Goal: Task Accomplishment & Management: Manage account settings

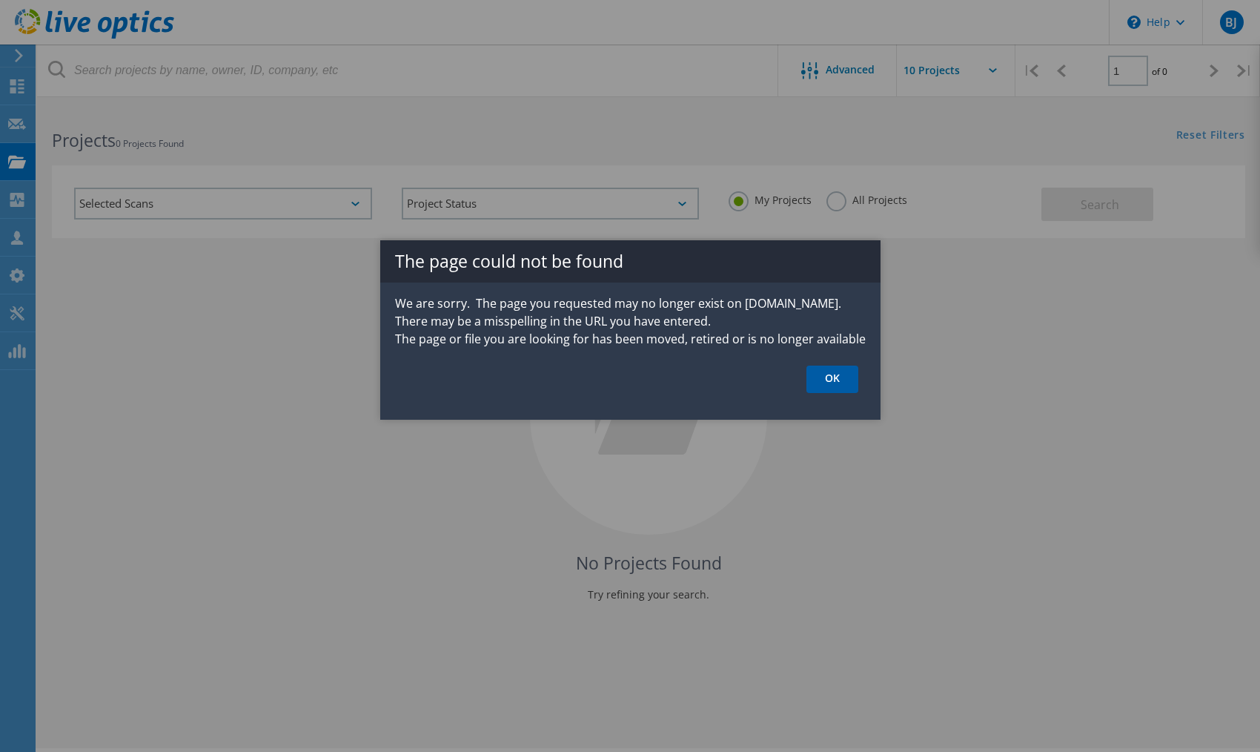
click at [844, 376] on link "OK" at bounding box center [832, 378] width 52 height 27
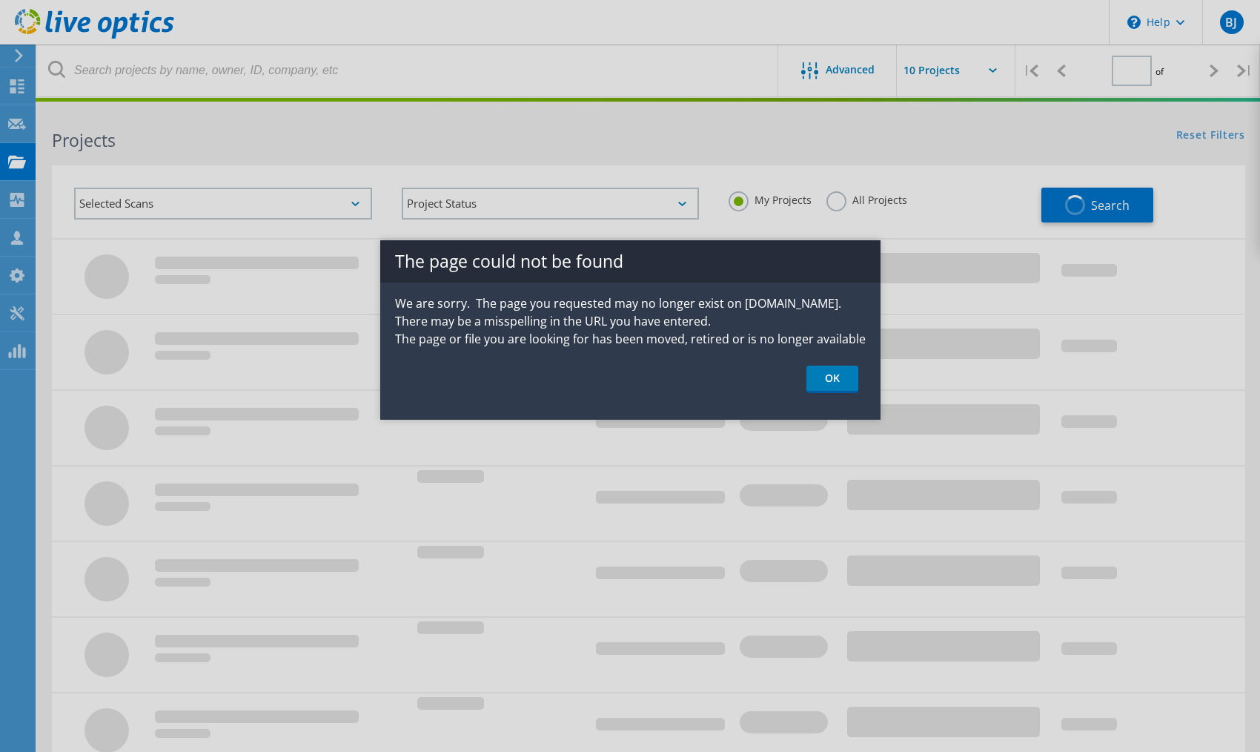
type input "1"
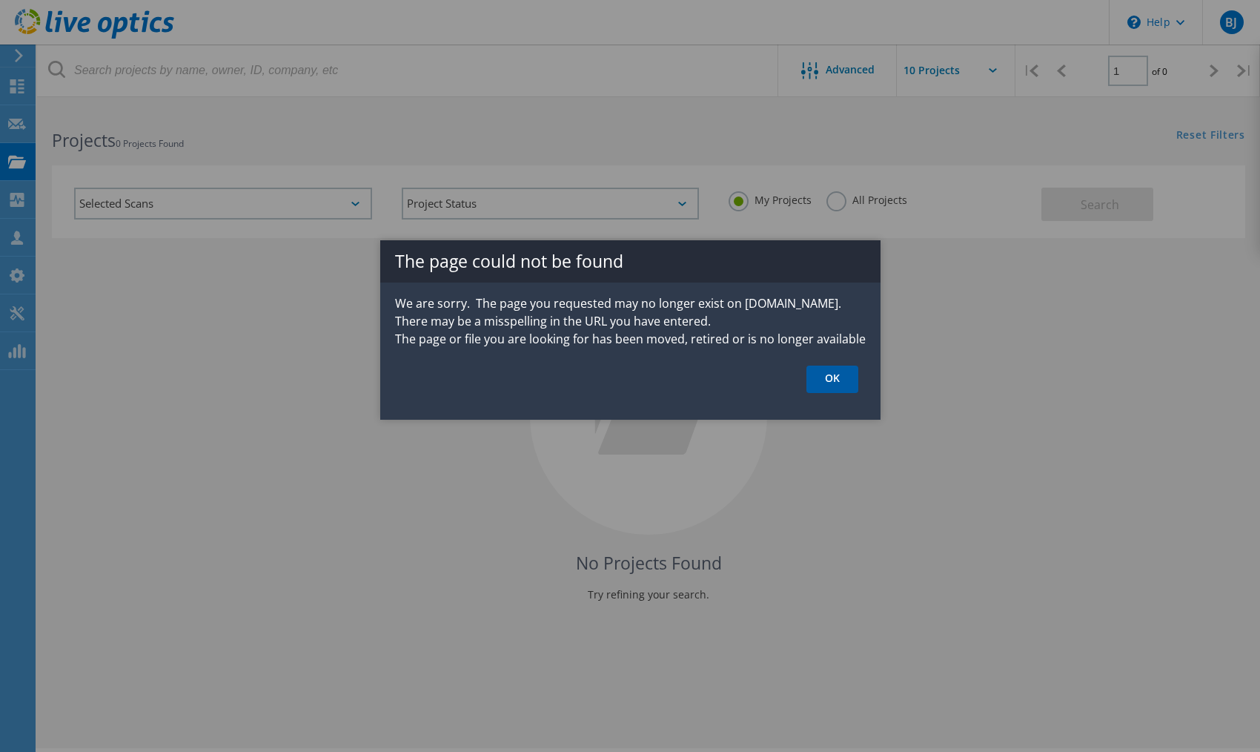
click at [851, 380] on link "OK" at bounding box center [832, 378] width 52 height 27
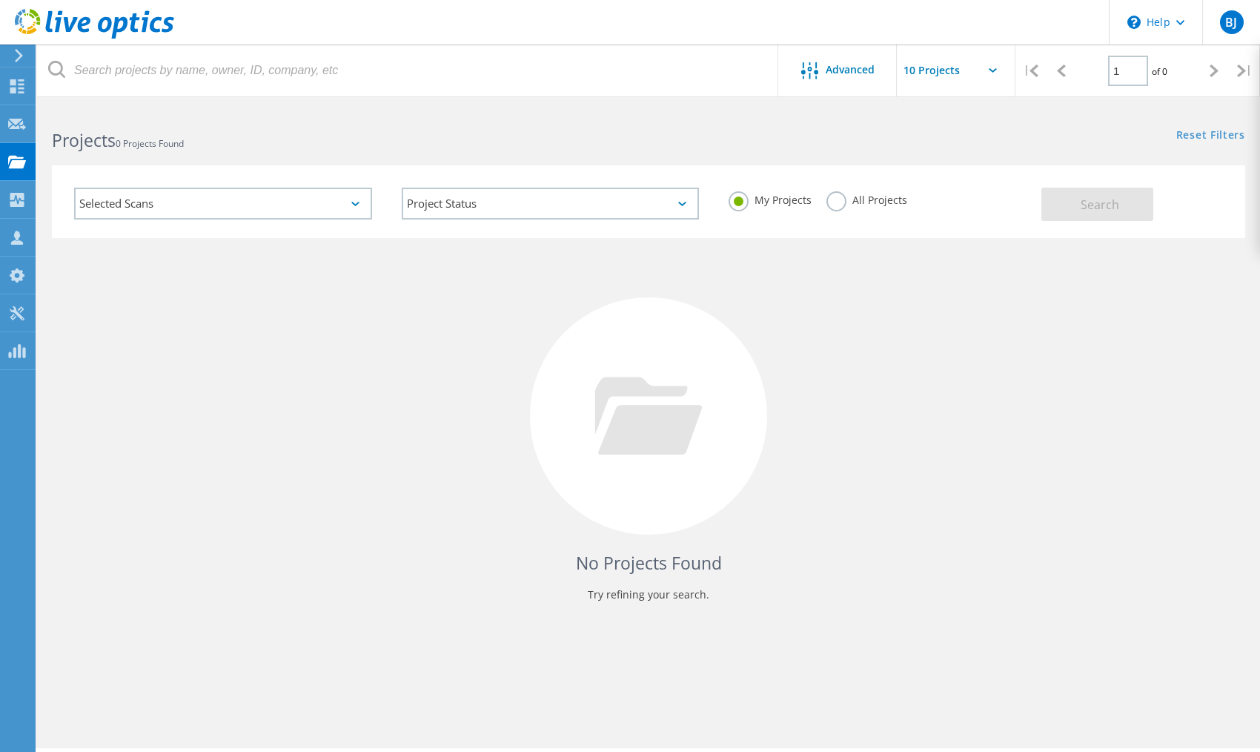
click at [87, 504] on div "No Projects Found Try refining your search." at bounding box center [648, 429] width 1193 height 383
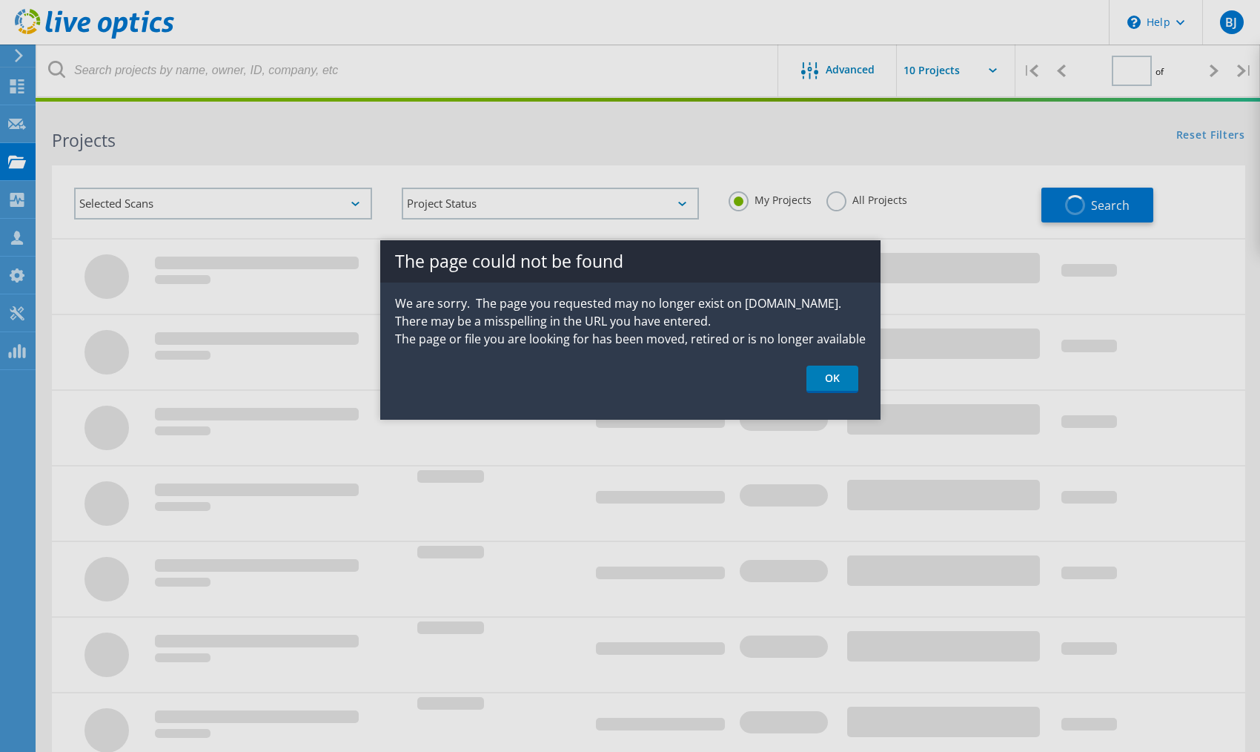
type input "1"
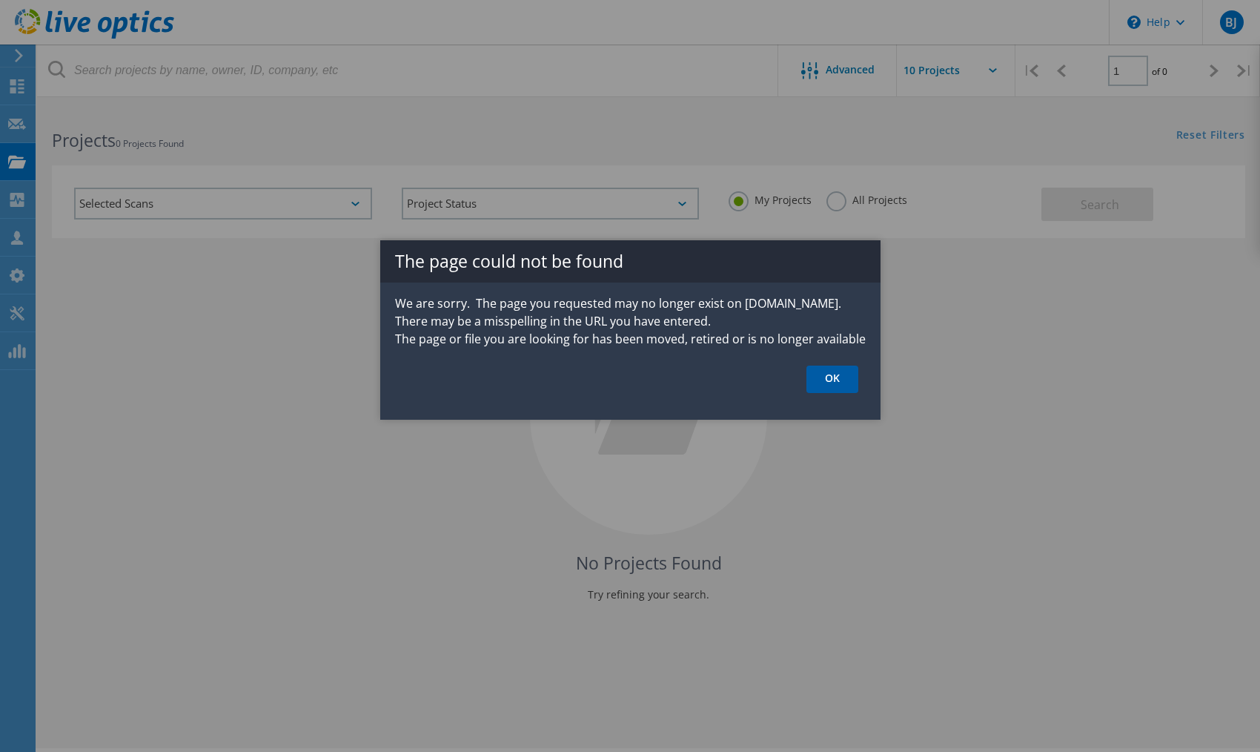
click at [831, 384] on link "OK" at bounding box center [832, 378] width 52 height 27
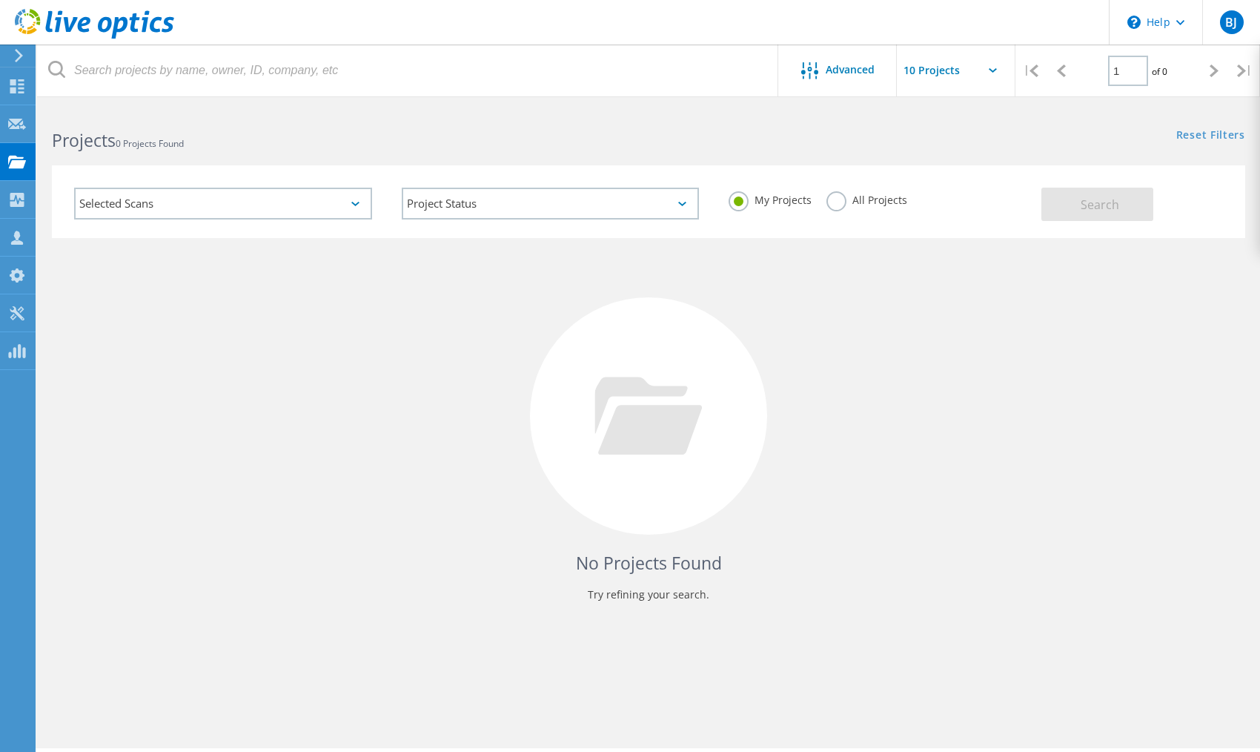
click at [297, 219] on div "Selected Scans" at bounding box center [223, 204] width 328 height 62
click at [326, 211] on div "Selected Scans" at bounding box center [223, 204] width 298 height 32
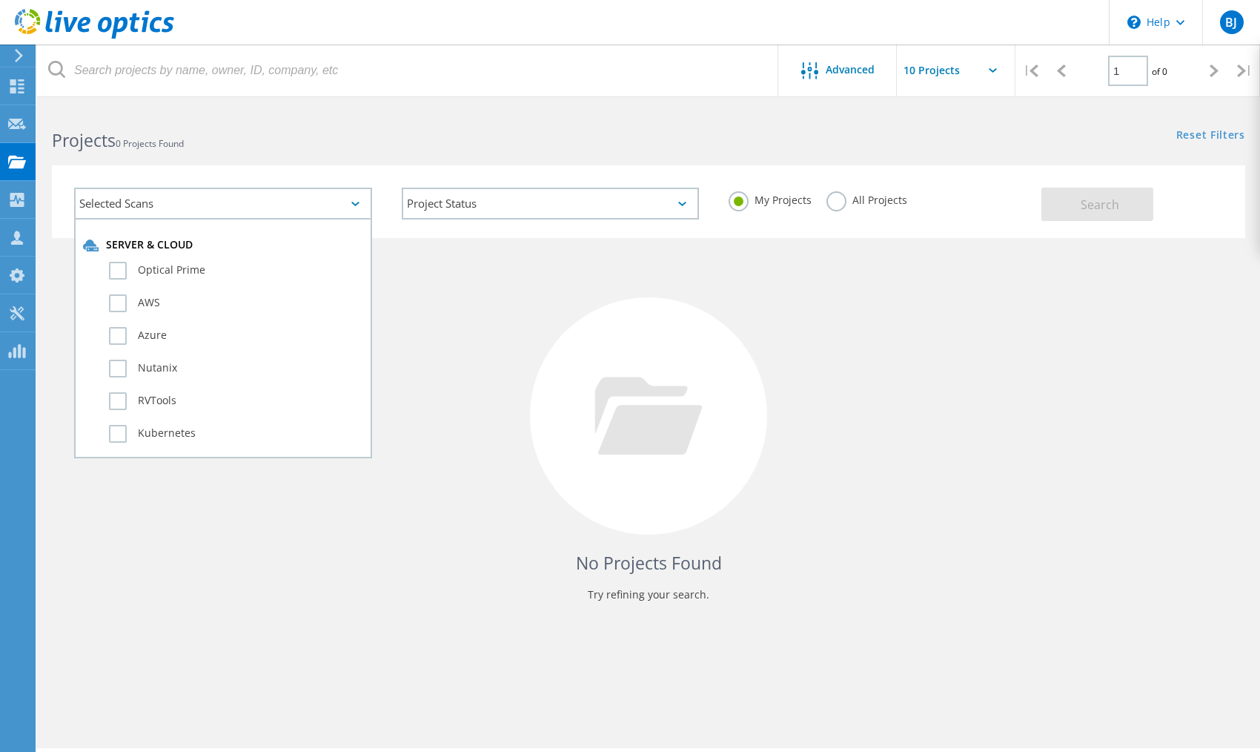
click at [326, 211] on div "Selected Scans" at bounding box center [223, 204] width 298 height 32
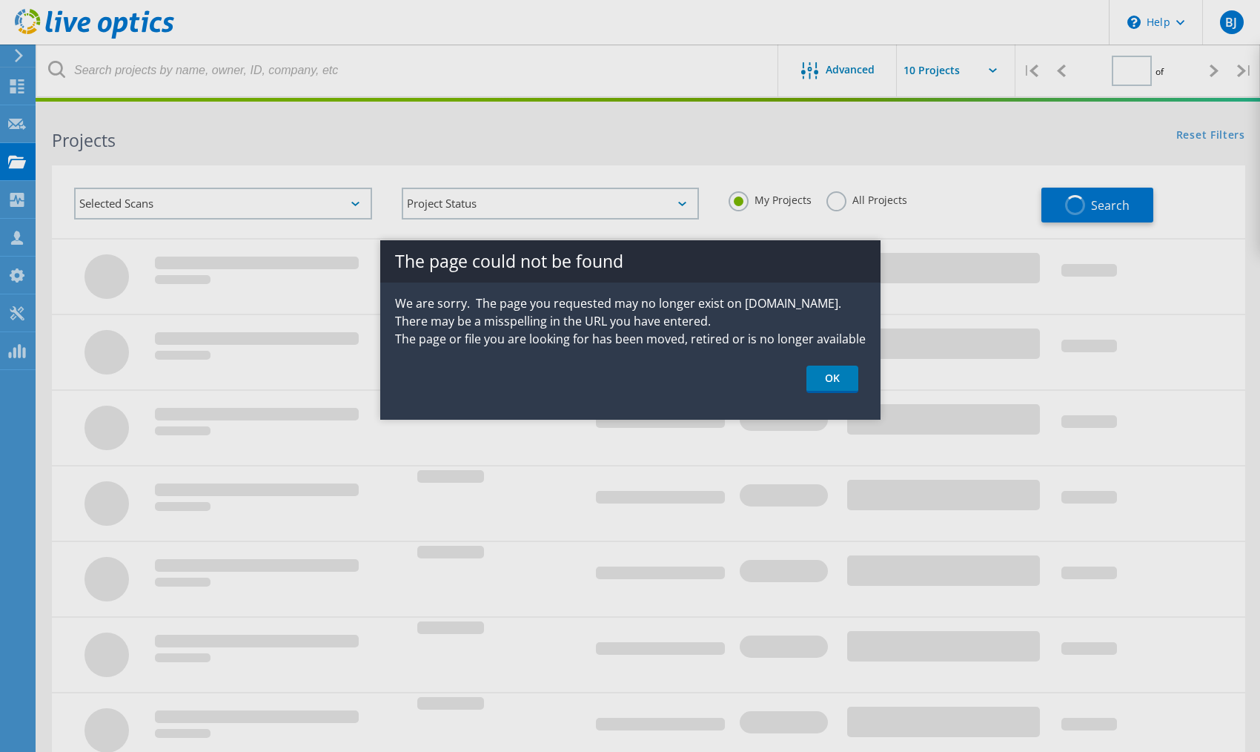
type input "1"
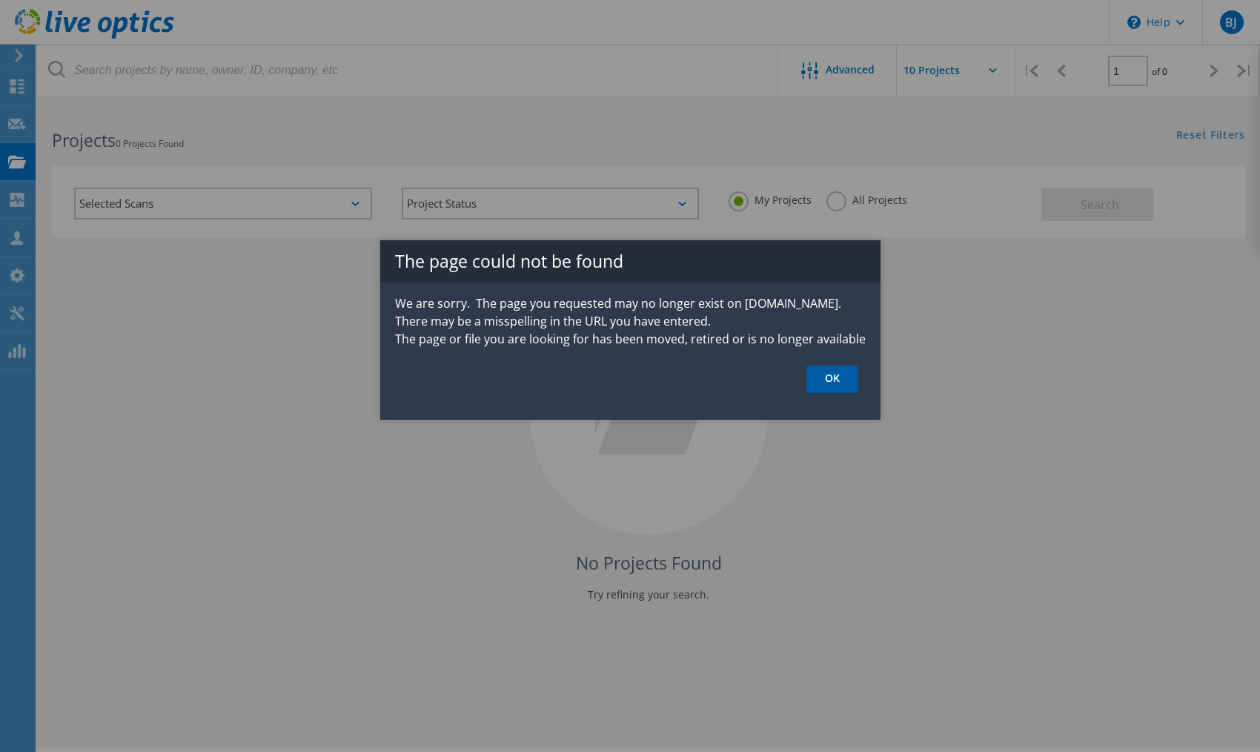
click at [840, 387] on link "OK" at bounding box center [832, 378] width 52 height 27
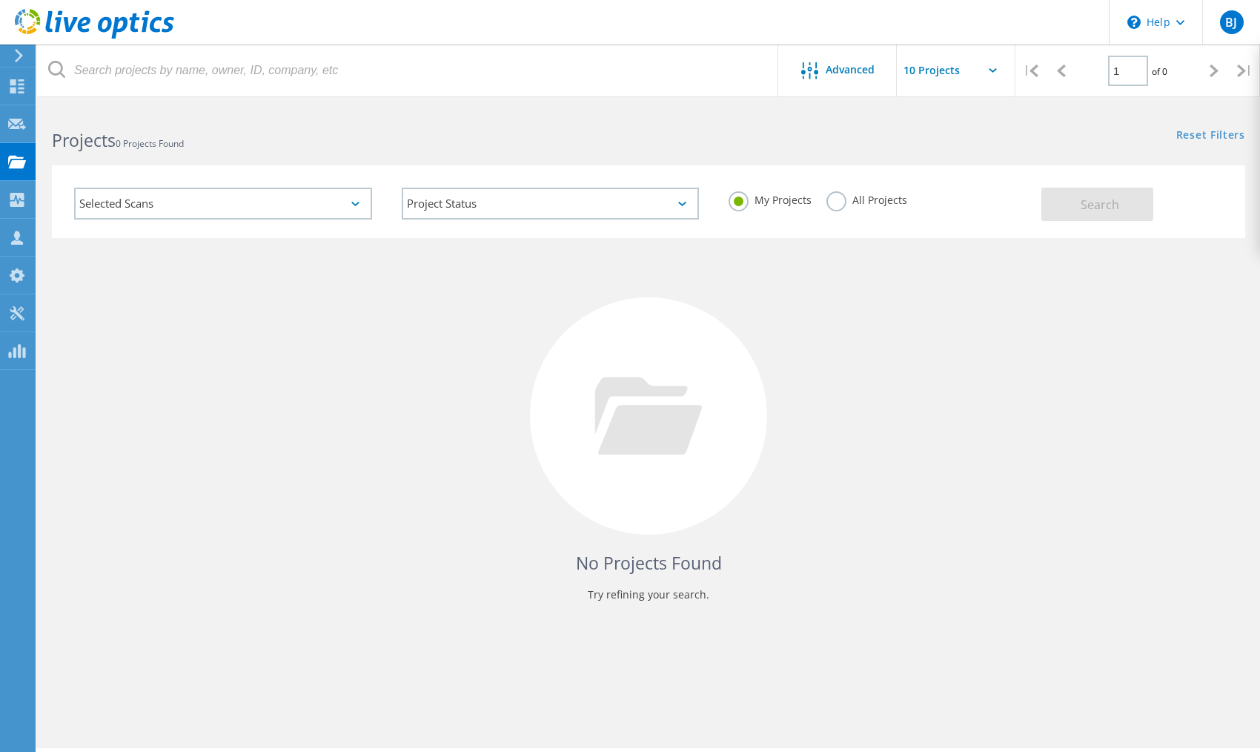
click at [841, 198] on label "All Projects" at bounding box center [867, 198] width 81 height 14
click at [0, 0] on input "All Projects" at bounding box center [0, 0] width 0 height 0
click at [1057, 213] on button "Search" at bounding box center [1097, 204] width 112 height 33
click at [1236, 28] on span "BJ" at bounding box center [1231, 22] width 12 height 12
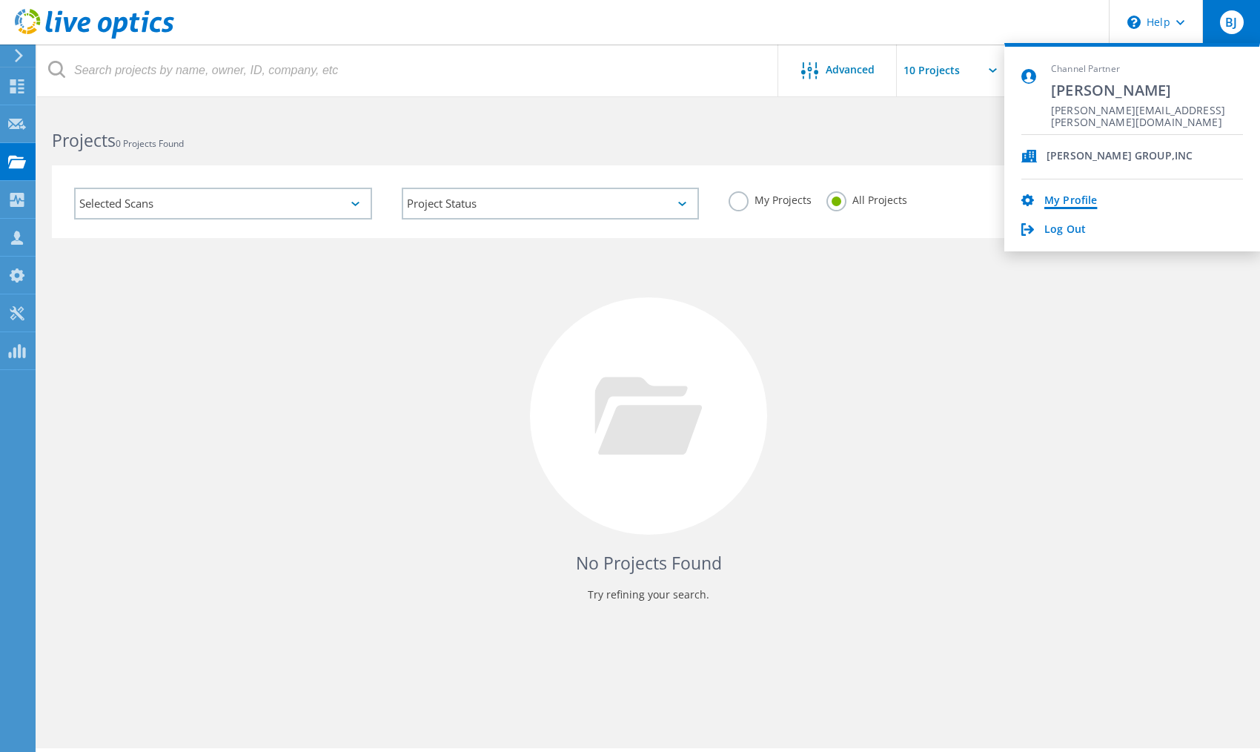
click at [1077, 206] on link "My Profile" at bounding box center [1070, 201] width 53 height 14
